Goal: Task Accomplishment & Management: Manage account settings

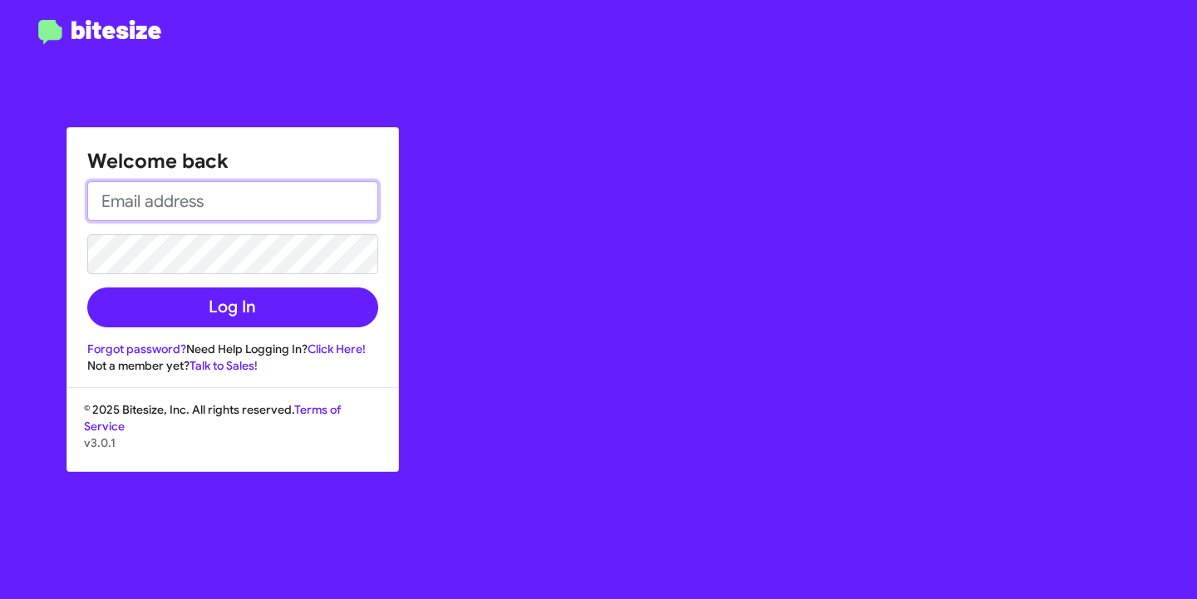
click at [213, 204] on input "email" at bounding box center [232, 201] width 291 height 40
type input "asubasic@myislandcdjr.com"
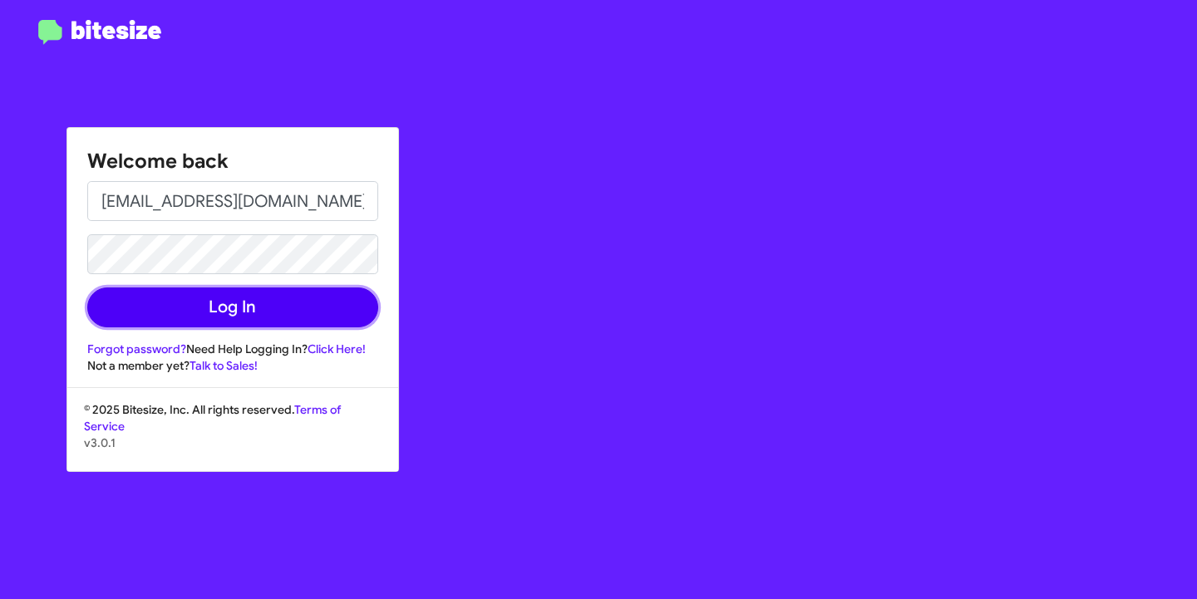
click at [242, 304] on button "Log In" at bounding box center [232, 308] width 291 height 40
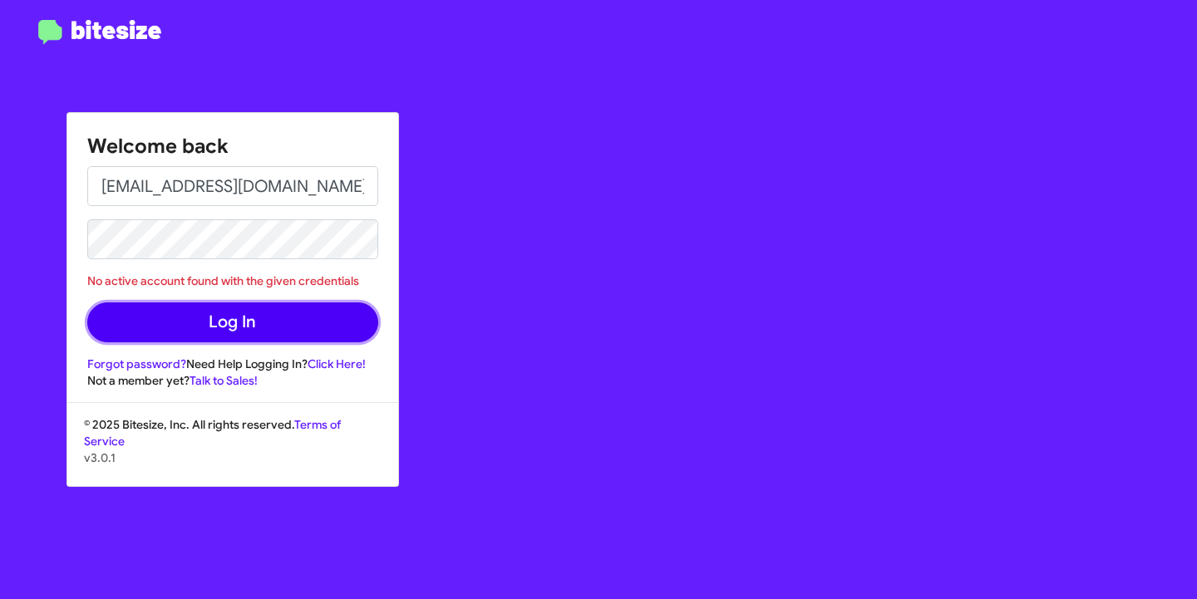
click at [218, 317] on button "Log In" at bounding box center [232, 323] width 291 height 40
